Goal: Complete application form

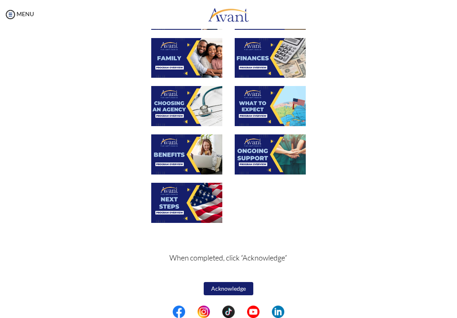
scroll to position [182, 0]
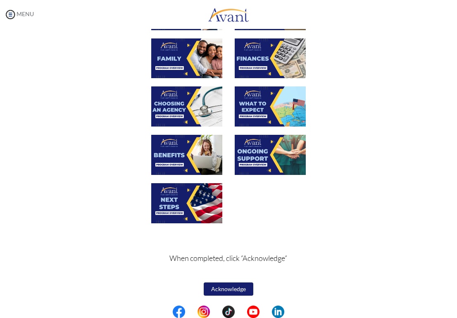
click at [27, 17] on link "MENU" at bounding box center [19, 13] width 30 height 7
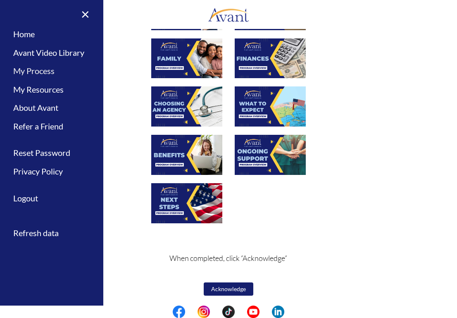
click at [42, 66] on link "My Process" at bounding box center [51, 71] width 103 height 19
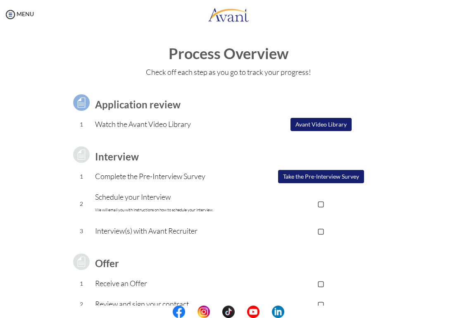
scroll to position [0, 0]
click at [324, 124] on button "Avant Video Library" at bounding box center [320, 124] width 61 height 13
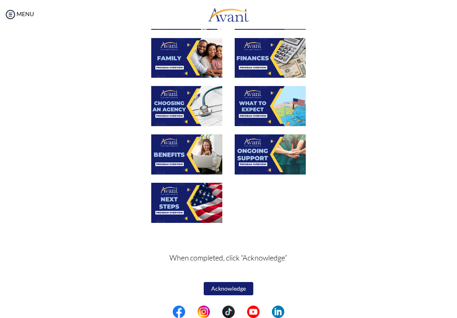
scroll to position [182, 0]
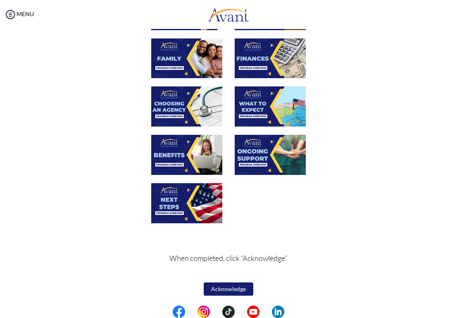
click at [229, 290] on button "Acknowledge" at bounding box center [229, 288] width 50 height 13
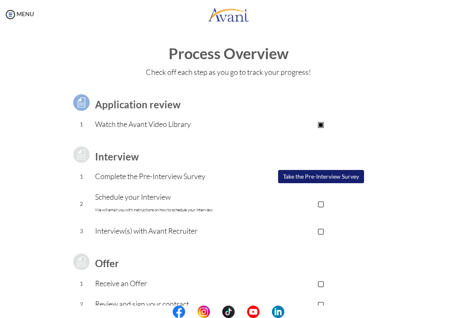
click at [306, 175] on button "Take the Pre-Interview Survey" at bounding box center [321, 176] width 86 height 13
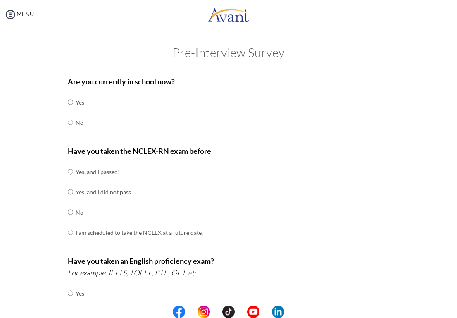
scroll to position [0, 0]
click at [13, 11] on img at bounding box center [10, 14] width 12 height 12
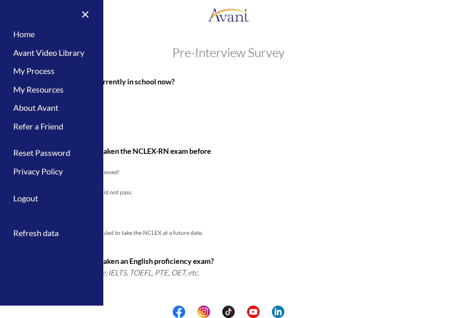
click at [26, 32] on link "Home" at bounding box center [51, 34] width 103 height 19
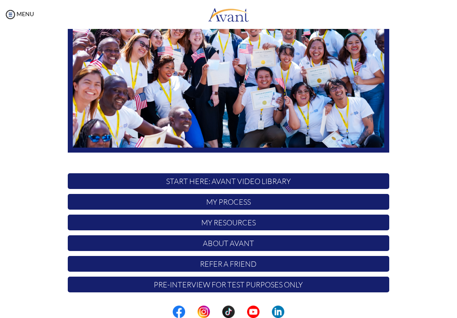
scroll to position [102, 0]
click at [213, 204] on p "My Process" at bounding box center [228, 202] width 321 height 16
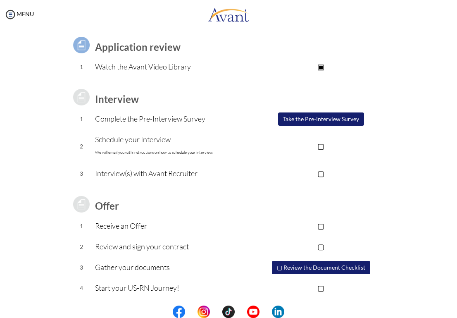
scroll to position [0, 0]
click at [331, 119] on button "Take the Pre-Interview Survey" at bounding box center [321, 118] width 86 height 13
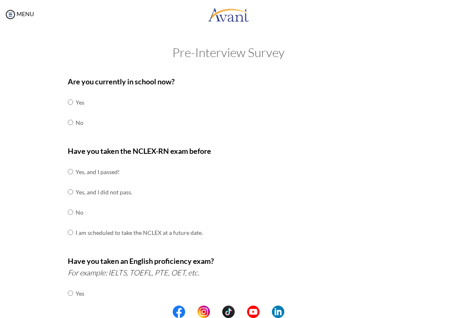
click at [76, 121] on td "No" at bounding box center [80, 122] width 9 height 20
click at [69, 121] on input "radio" at bounding box center [70, 122] width 5 height 17
radio input "true"
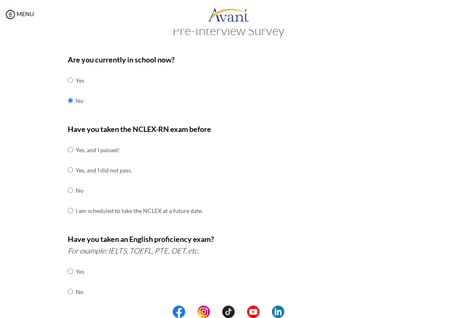
scroll to position [27, 0]
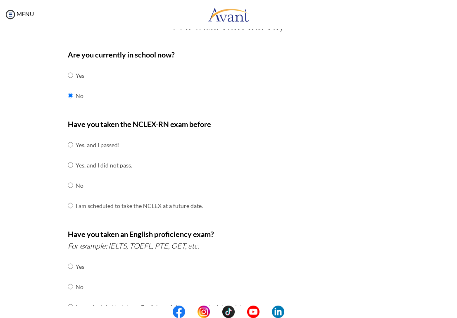
click at [70, 182] on input "radio" at bounding box center [70, 185] width 5 height 17
radio input "true"
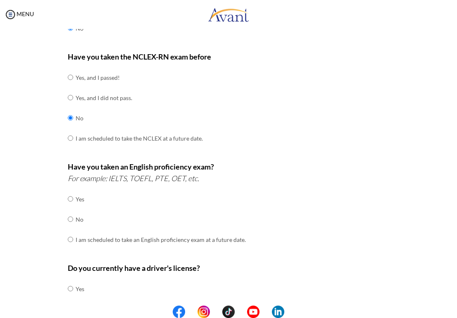
scroll to position [95, 0]
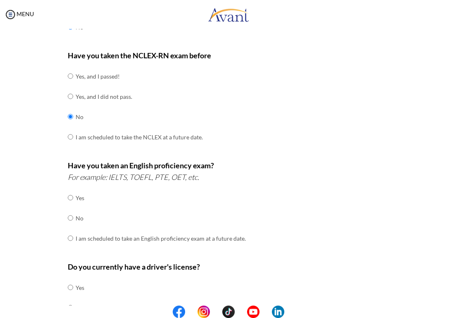
click at [73, 213] on td at bounding box center [74, 218] width 2 height 20
click at [71, 213] on input "radio" at bounding box center [70, 217] width 5 height 17
radio input "true"
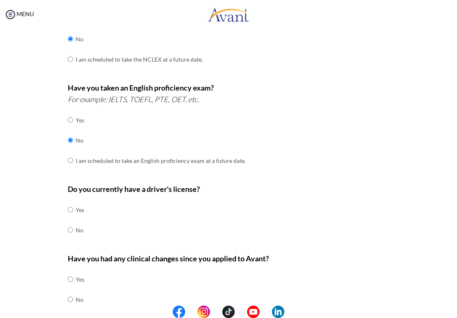
scroll to position [175, 0]
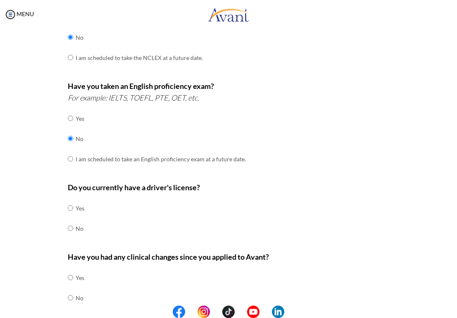
click at [71, 204] on input "radio" at bounding box center [70, 207] width 5 height 17
radio input "true"
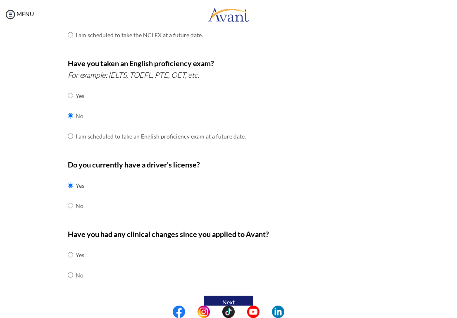
scroll to position [199, 0]
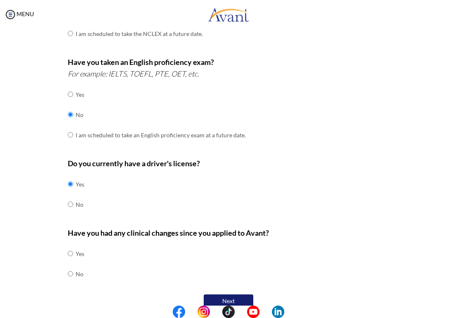
click at [71, 266] on input "radio" at bounding box center [70, 273] width 5 height 17
radio input "true"
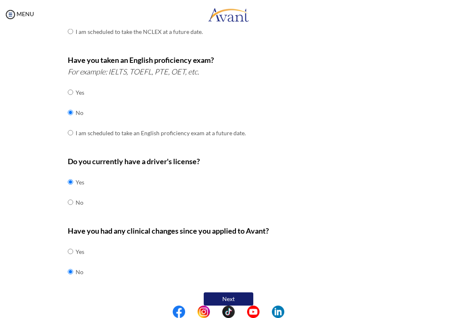
scroll to position [200, 0]
